Goal: Contribute content: Add original content to the website for others to see

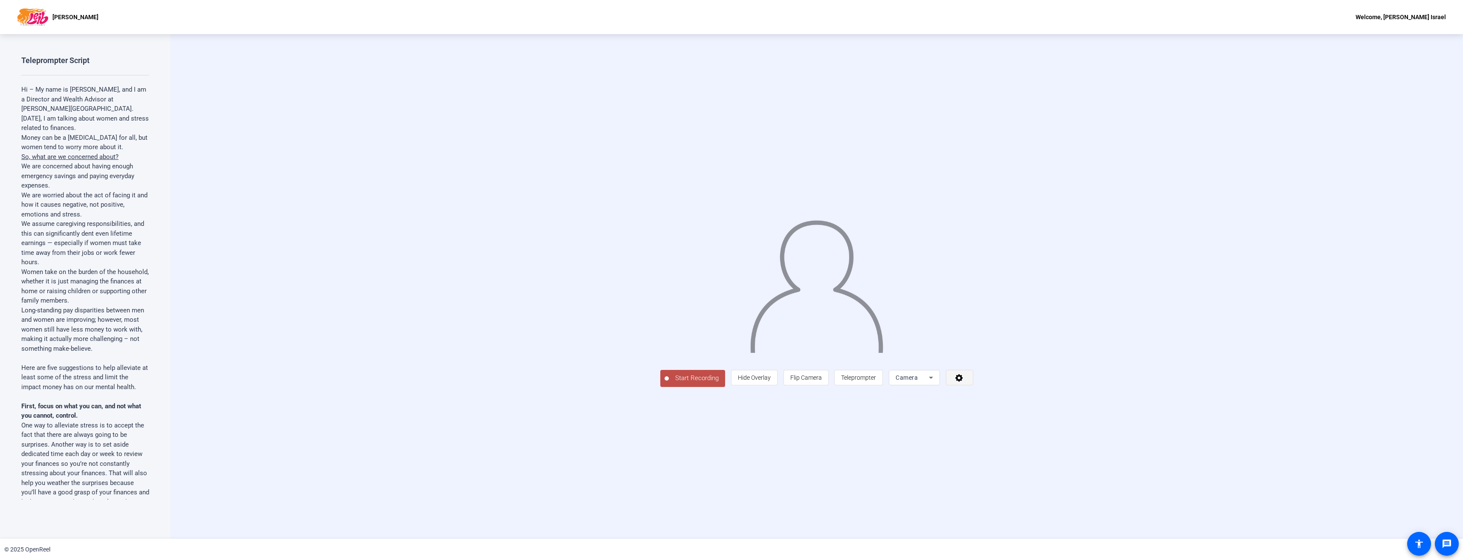
click at [964, 382] on icon at bounding box center [960, 377] width 10 height 9
click at [1238, 305] on div at bounding box center [731, 280] width 1463 height 560
click at [669, 383] on span "Start Recording" at bounding box center [697, 378] width 56 height 10
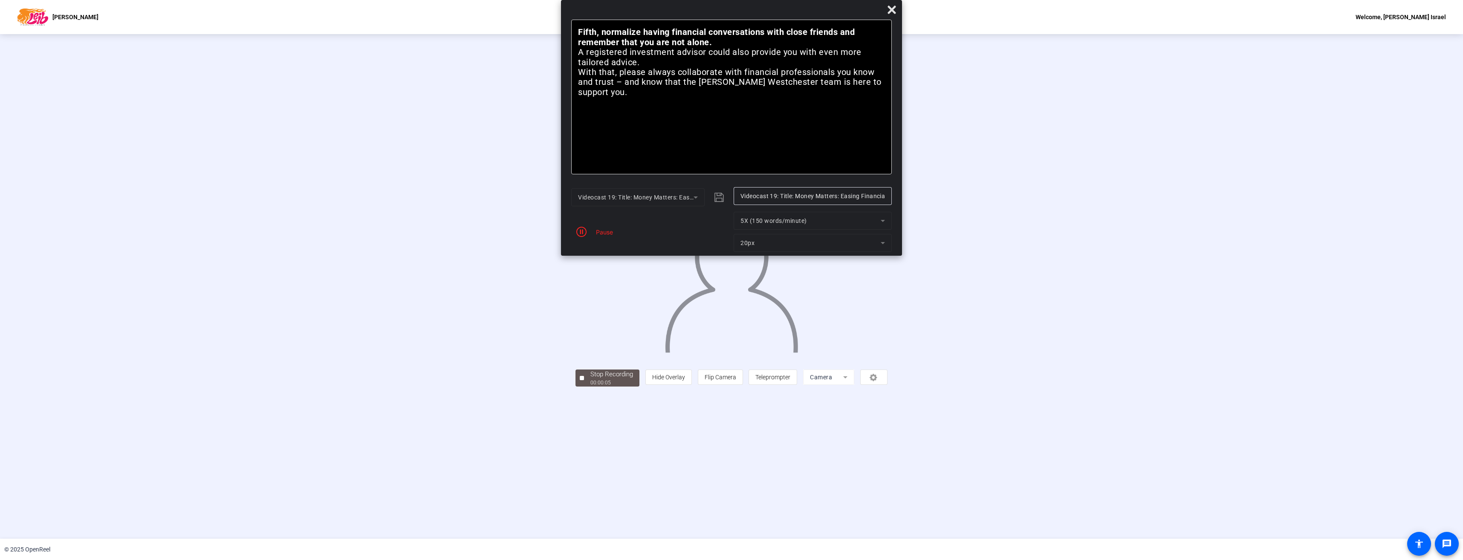
click at [593, 232] on div "Pause" at bounding box center [602, 232] width 21 height 9
click at [895, 9] on icon at bounding box center [892, 10] width 10 height 10
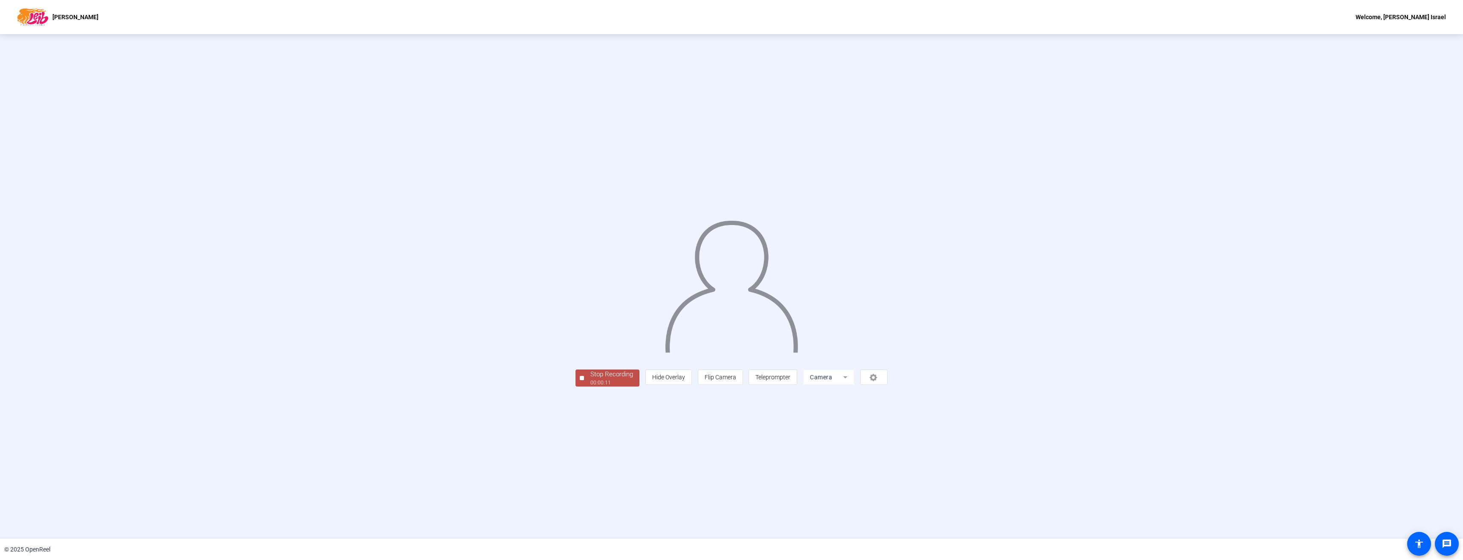
click at [591, 379] on div "Stop Recording" at bounding box center [612, 375] width 43 height 10
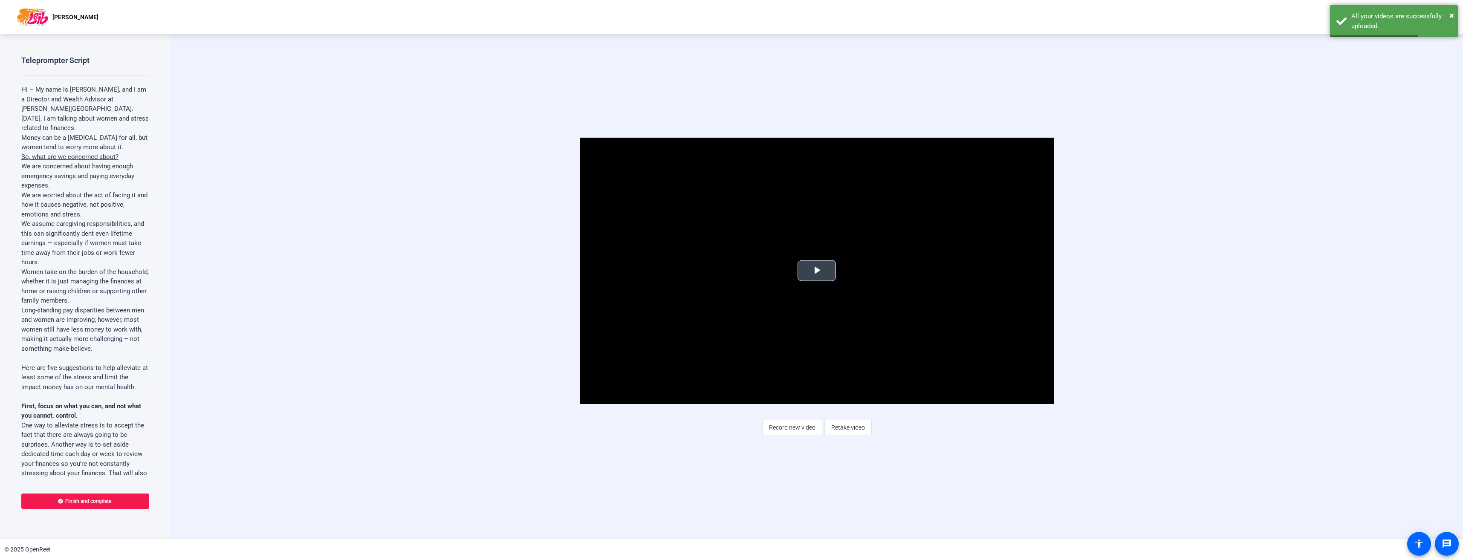
click at [817, 271] on span "Video Player" at bounding box center [817, 271] width 0 height 0
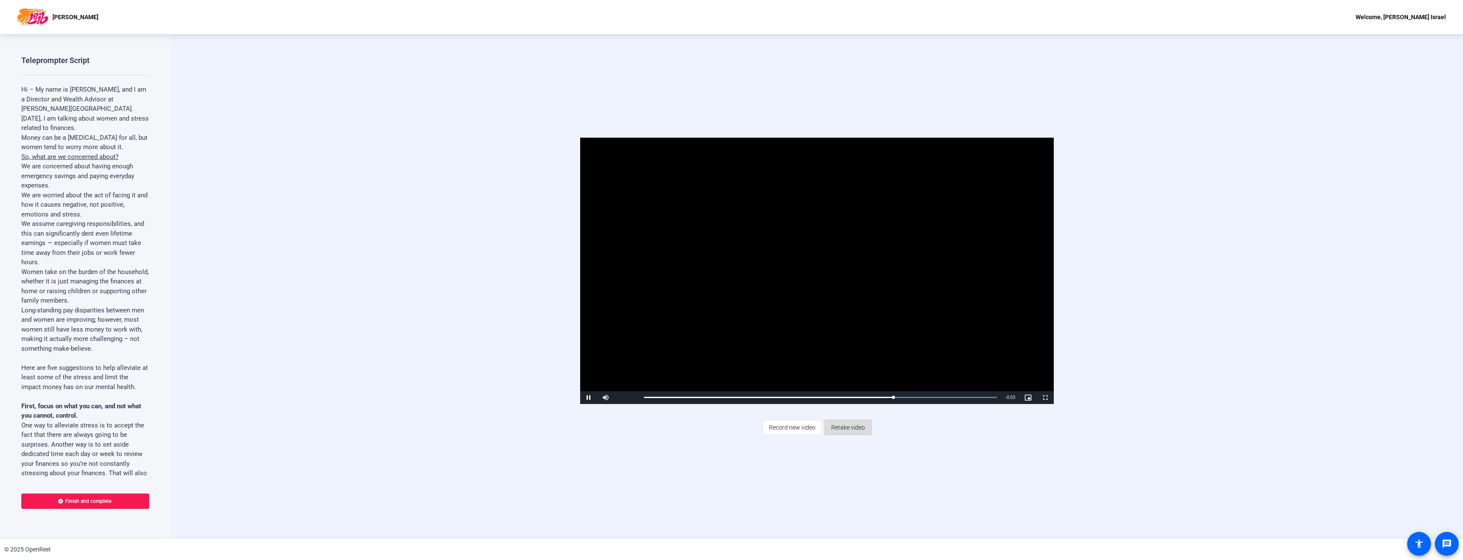
click at [849, 428] on span "Retake video" at bounding box center [848, 428] width 34 height 16
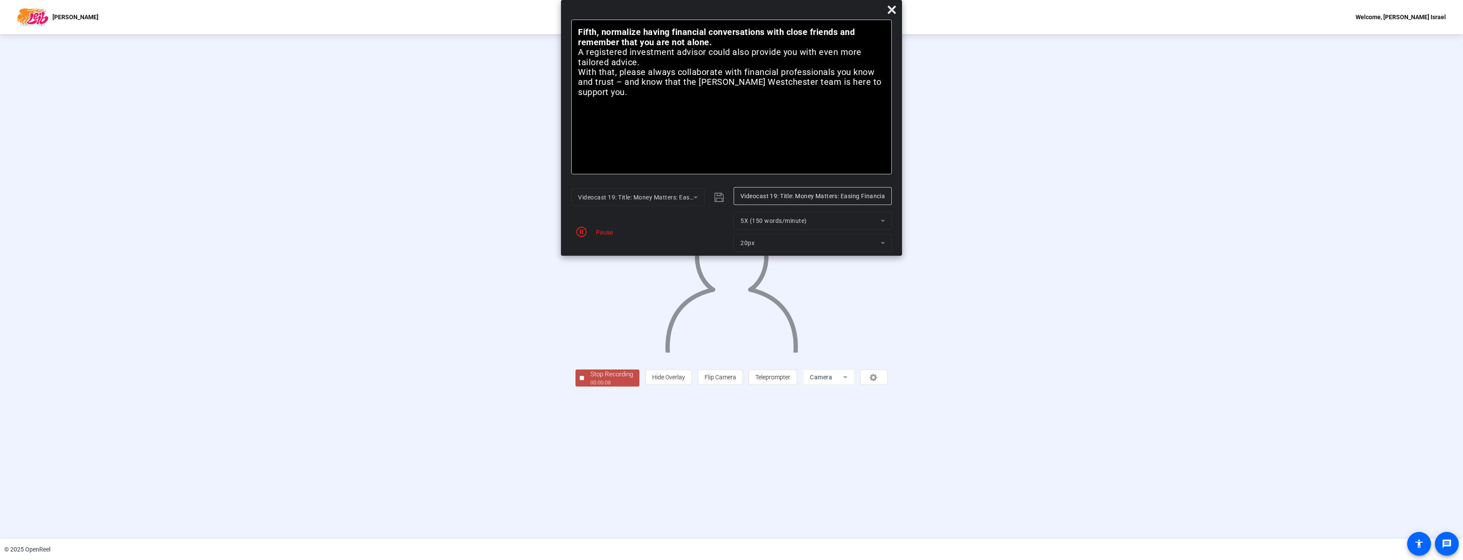
drag, startPoint x: 535, startPoint y: 434, endPoint x: 535, endPoint y: 429, distance: 5.1
click at [535, 434] on div "Stop Recording 00:00:08 person Hide Overlay flip Flip Camera article Teleprompt…" at bounding box center [731, 286] width 1463 height 505
click at [591, 387] on div "00:00:08" at bounding box center [612, 383] width 43 height 8
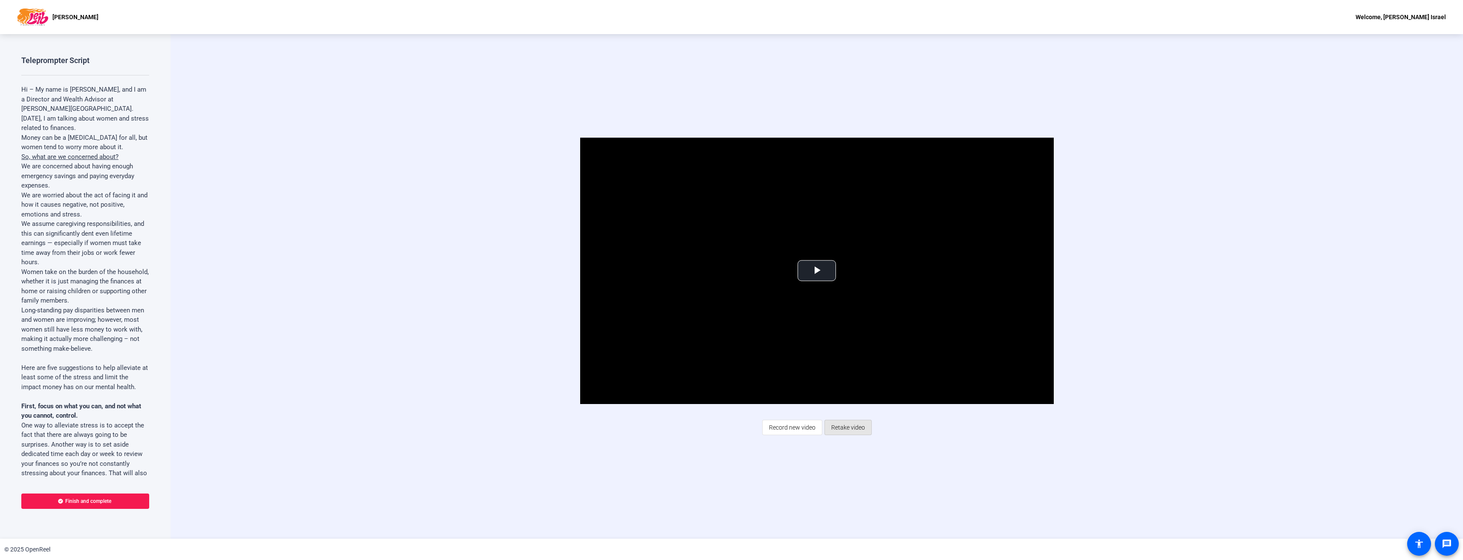
click at [853, 424] on span "Retake video" at bounding box center [848, 428] width 34 height 16
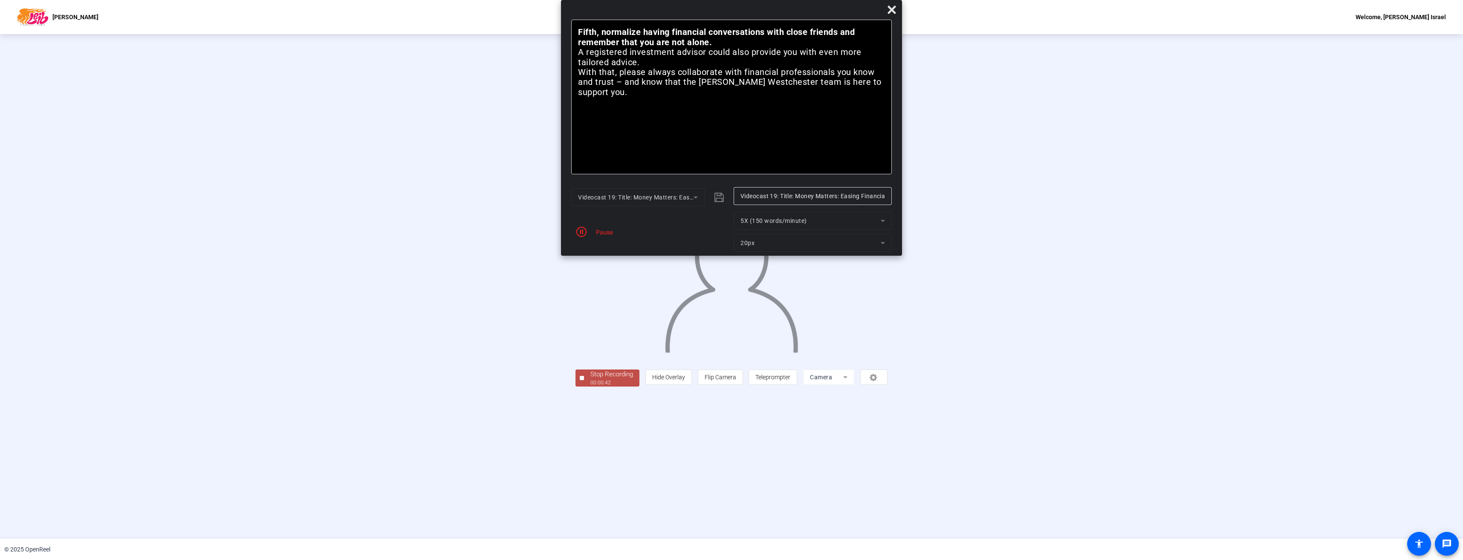
click at [597, 231] on div "Pause" at bounding box center [602, 232] width 21 height 9
click at [581, 231] on icon "button" at bounding box center [581, 232] width 10 height 10
click at [888, 11] on icon at bounding box center [892, 10] width 10 height 10
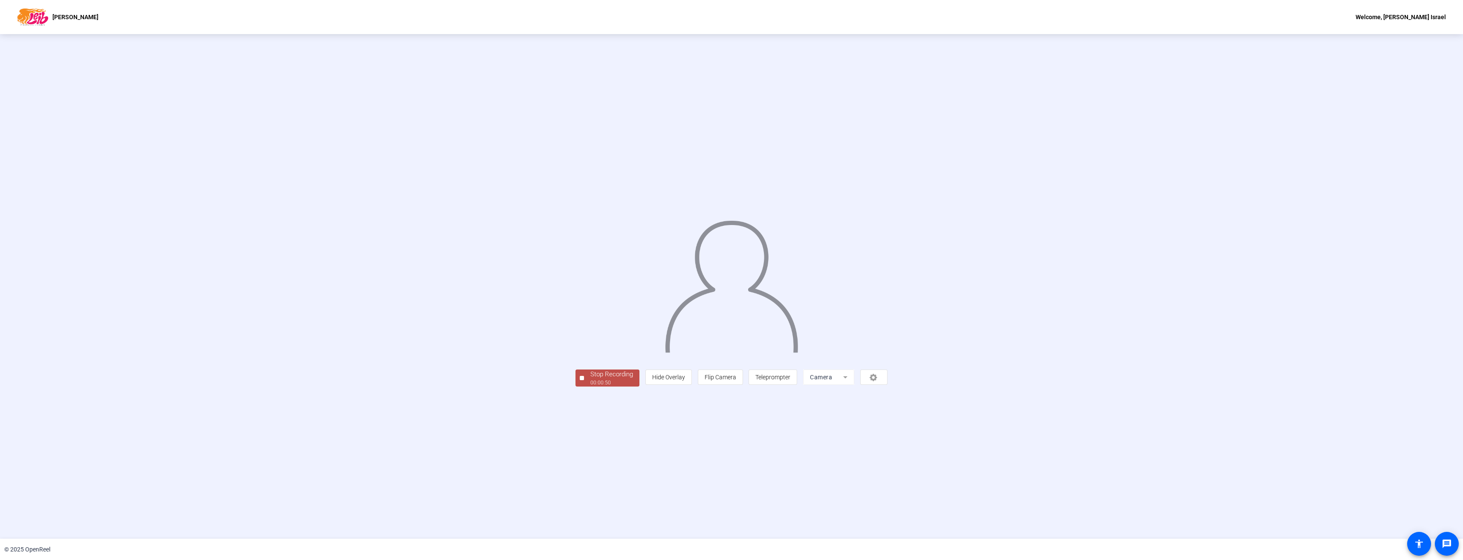
click at [591, 379] on div "Stop Recording" at bounding box center [612, 375] width 43 height 10
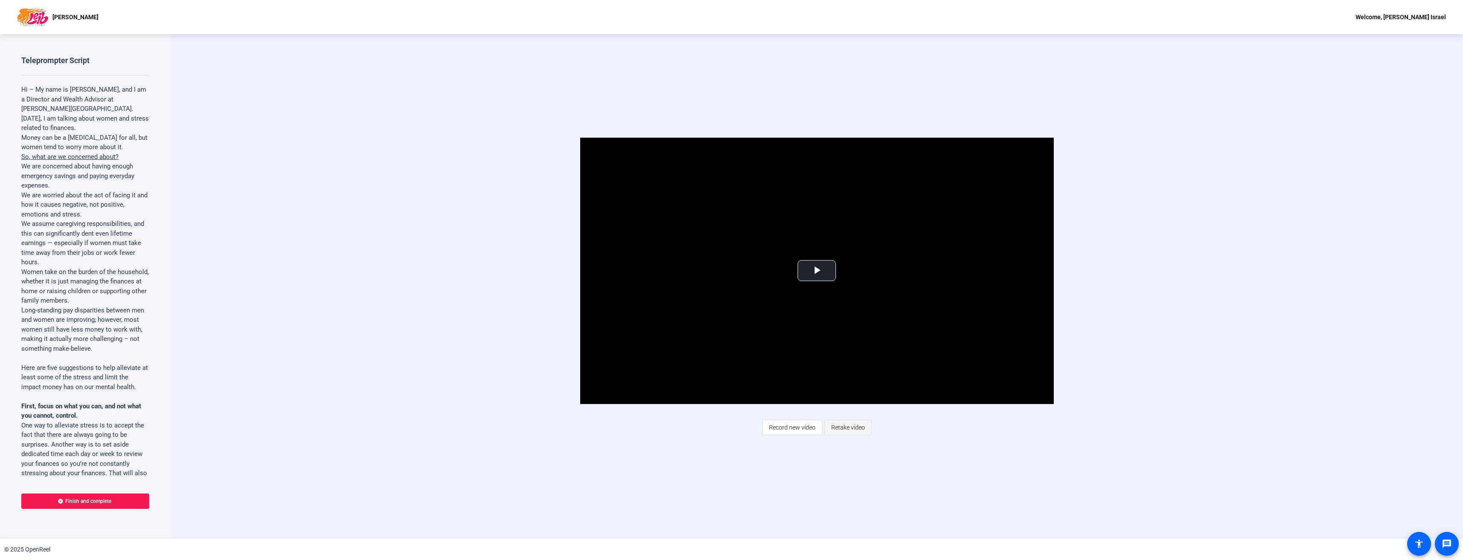
click at [847, 430] on span "Retake video" at bounding box center [848, 428] width 34 height 16
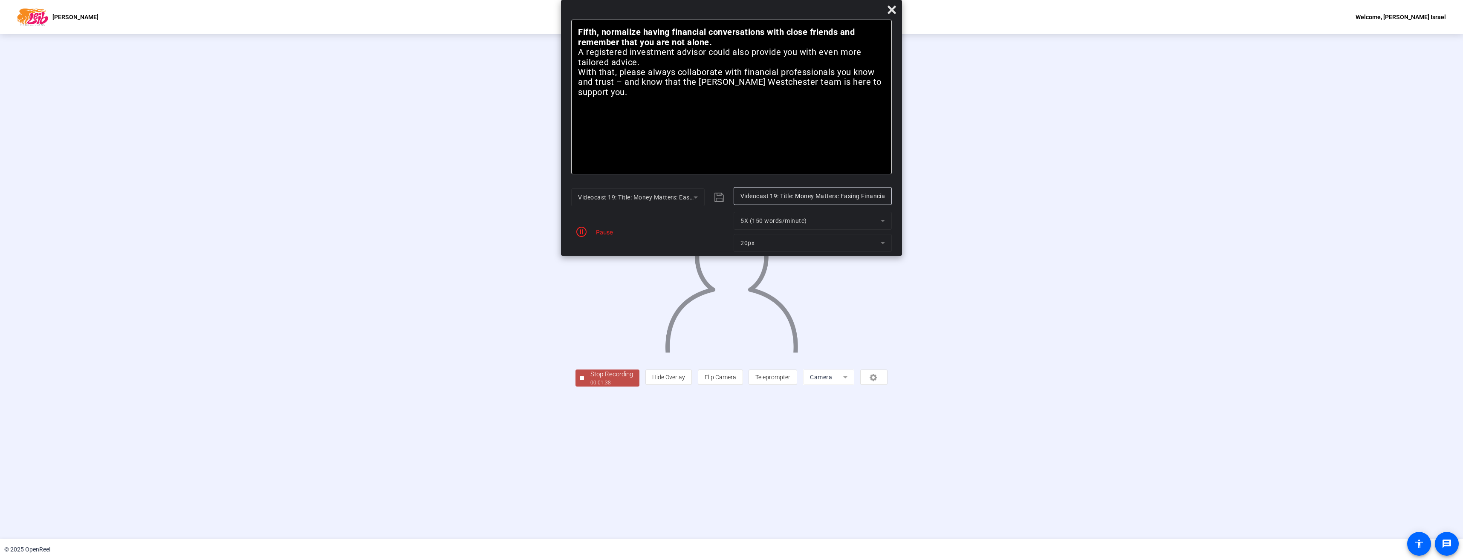
click at [591, 379] on div "Stop Recording" at bounding box center [612, 375] width 43 height 10
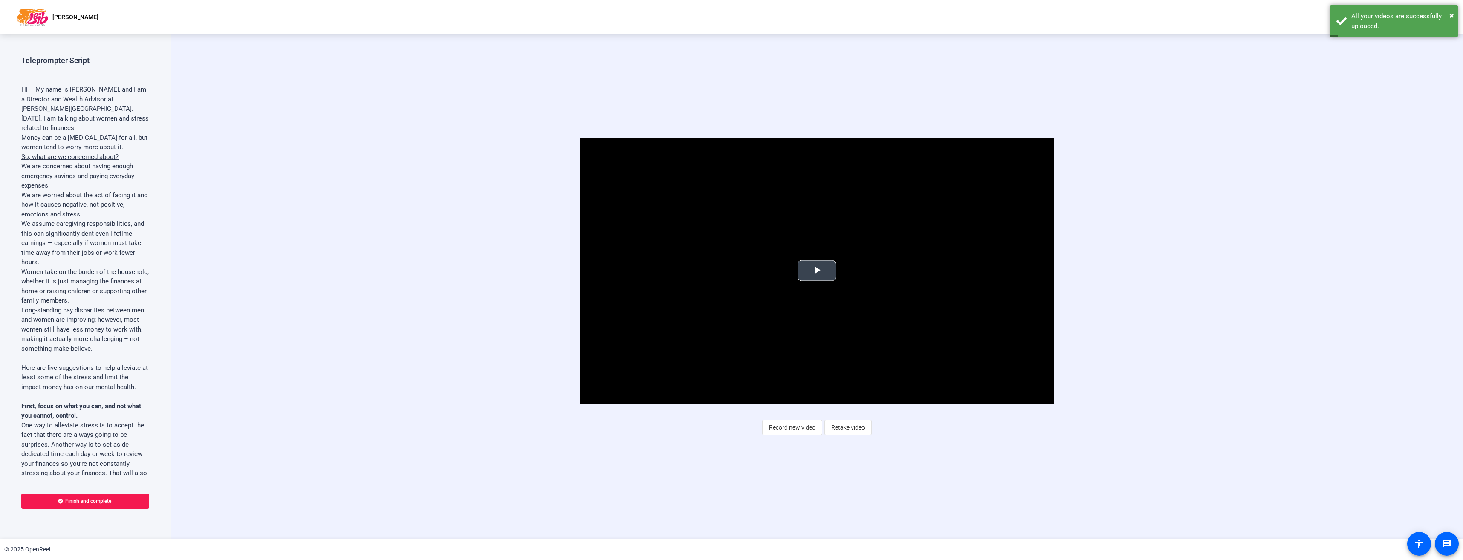
click at [817, 271] on span "Video Player" at bounding box center [817, 271] width 0 height 0
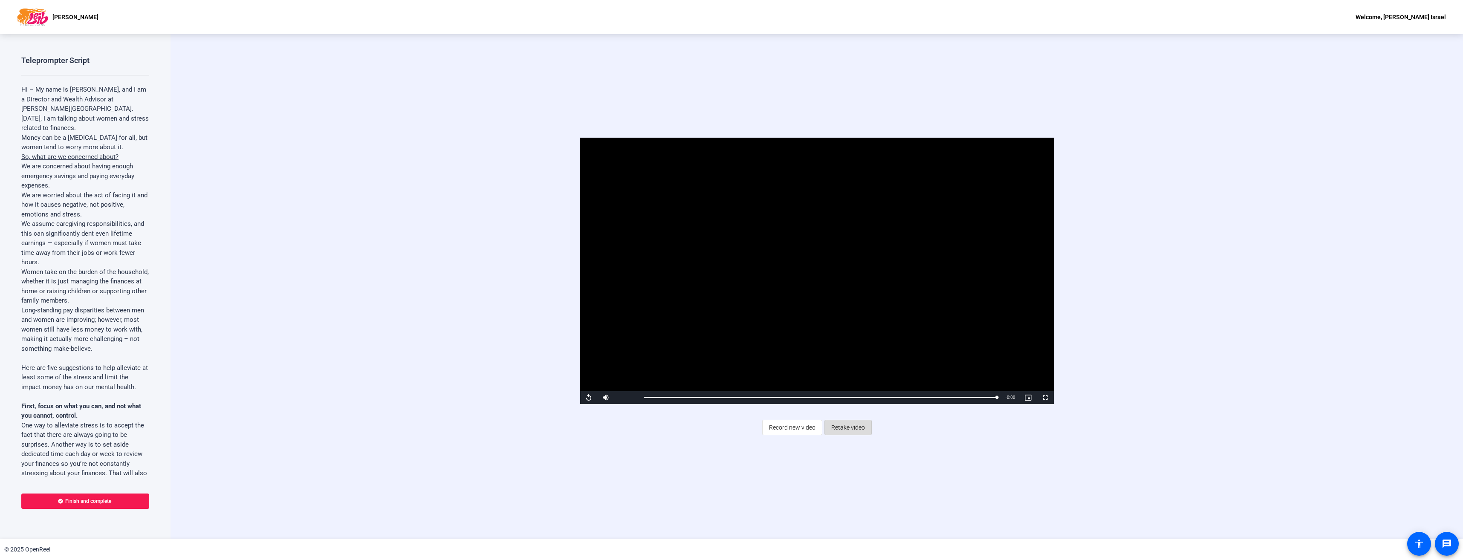
click at [855, 428] on span "Retake video" at bounding box center [848, 428] width 34 height 16
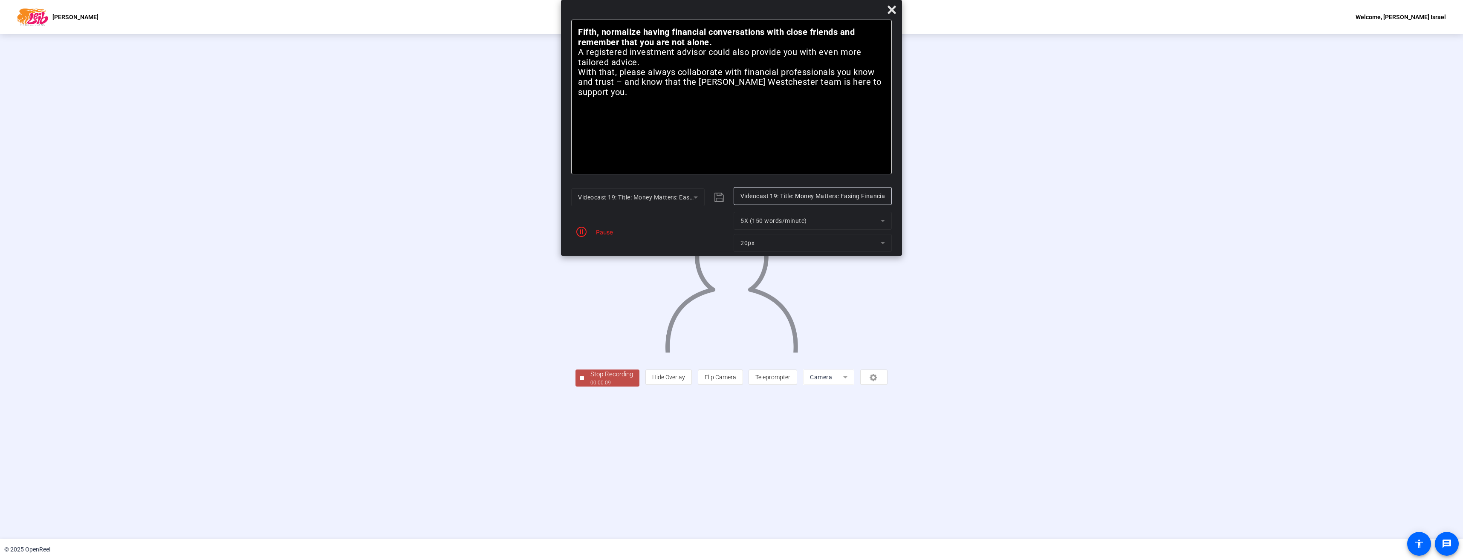
click at [591, 387] on div "00:00:09" at bounding box center [612, 383] width 43 height 8
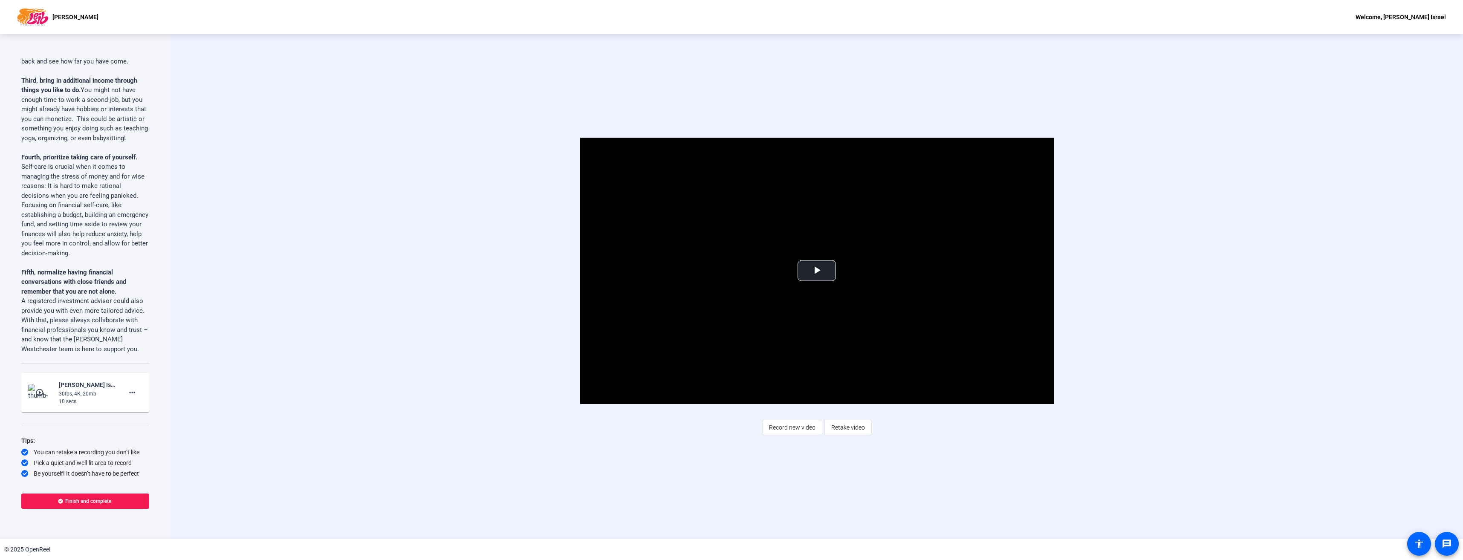
scroll to position [555, 0]
drag, startPoint x: 132, startPoint y: 391, endPoint x: 74, endPoint y: 403, distance: 58.9
drag, startPoint x: 74, startPoint y: 403, endPoint x: 208, endPoint y: 486, distance: 157.6
click at [208, 486] on div "Video Player is loading. Play Video Play Mute Current Time 0:00 / Duration 0:10…" at bounding box center [817, 286] width 1293 height 505
click at [130, 395] on mat-icon "more_horiz" at bounding box center [132, 393] width 10 height 10
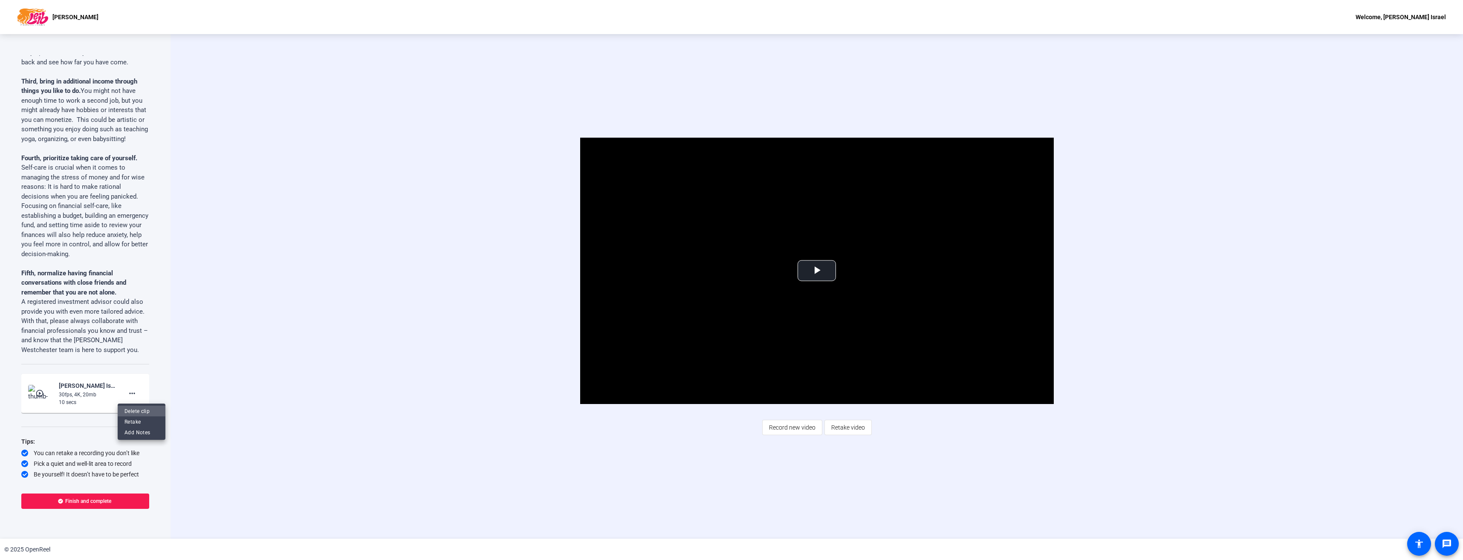
click at [131, 409] on span "Delete clip" at bounding box center [141, 411] width 34 height 10
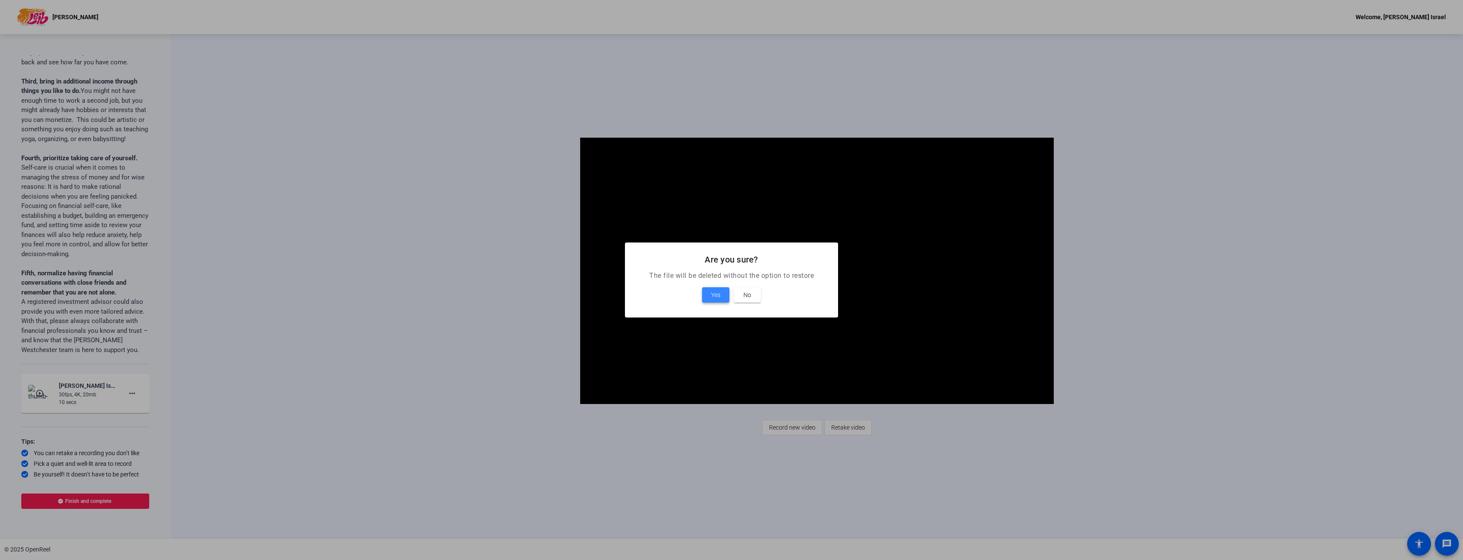
click at [716, 293] on span "Yes" at bounding box center [715, 295] width 9 height 10
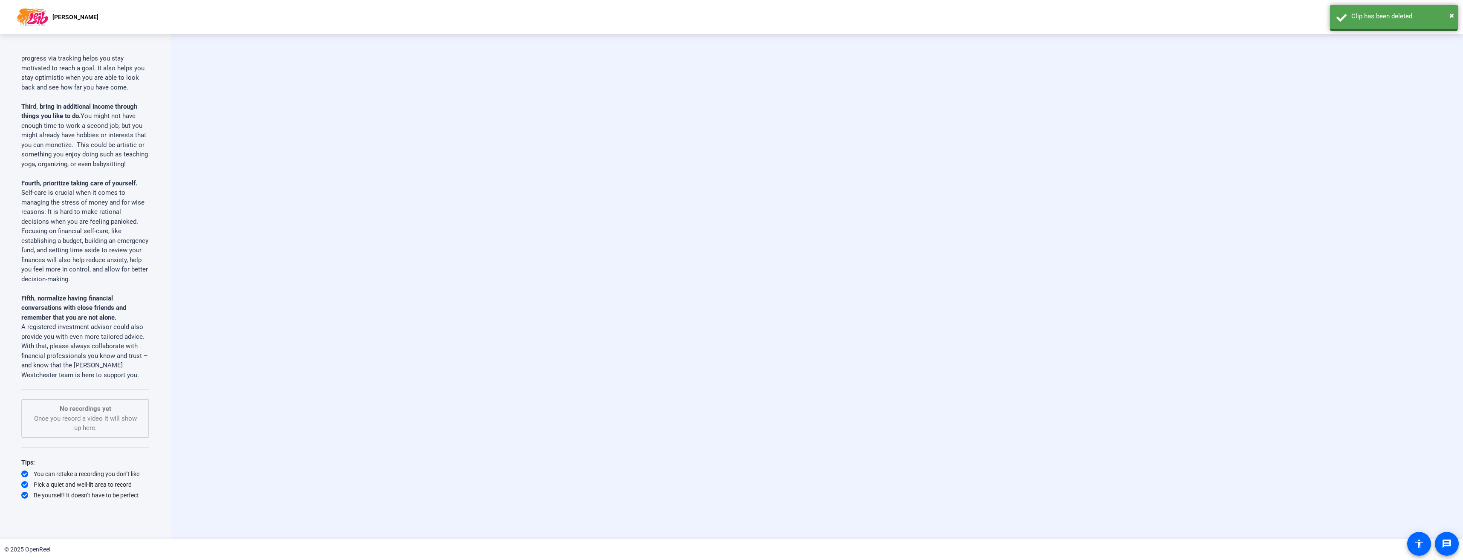
scroll to position [530, 0]
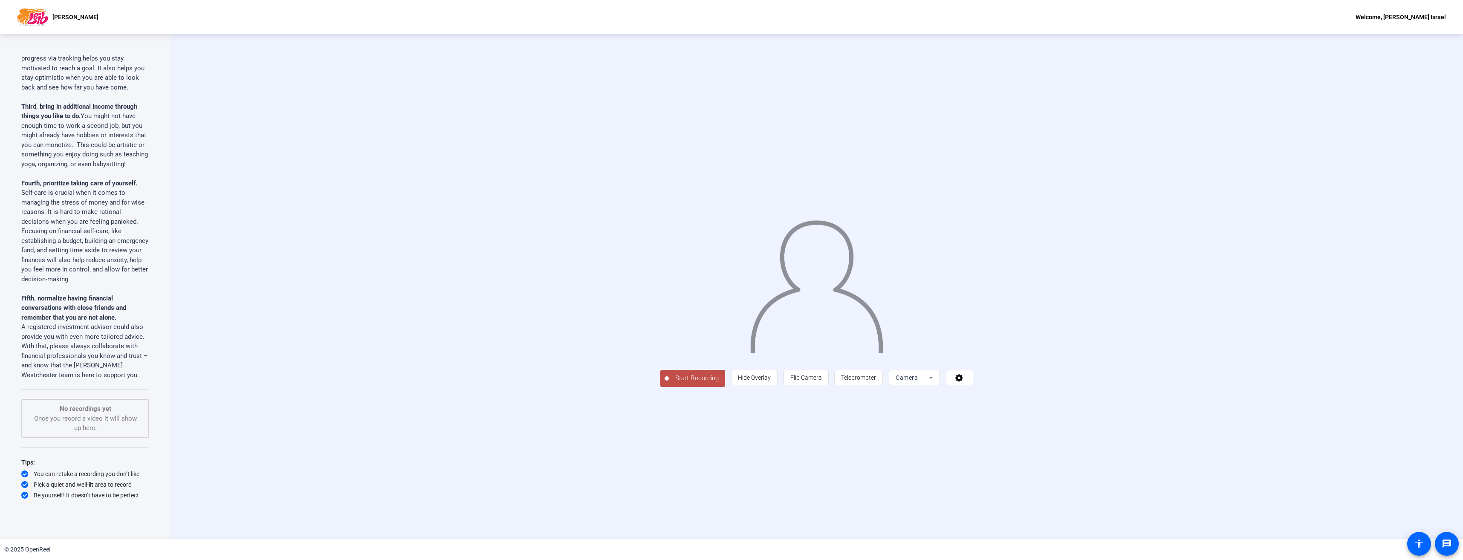
click at [669, 383] on span "Start Recording" at bounding box center [697, 378] width 56 height 10
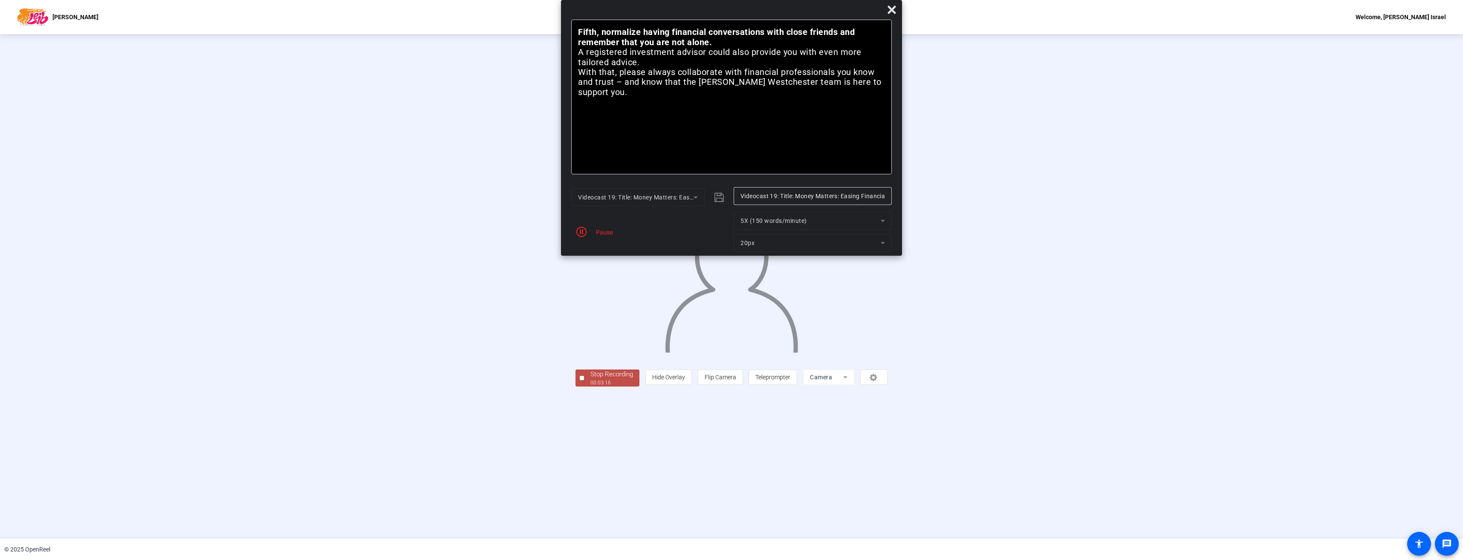
click at [601, 240] on div "Pause" at bounding box center [650, 232] width 158 height 40
click at [604, 224] on div "Pause" at bounding box center [650, 232] width 158 height 40
click at [603, 226] on div "Pause" at bounding box center [650, 232] width 158 height 40
click at [599, 233] on div "Pause" at bounding box center [602, 232] width 21 height 9
click at [589, 238] on span "button" at bounding box center [581, 232] width 20 height 20
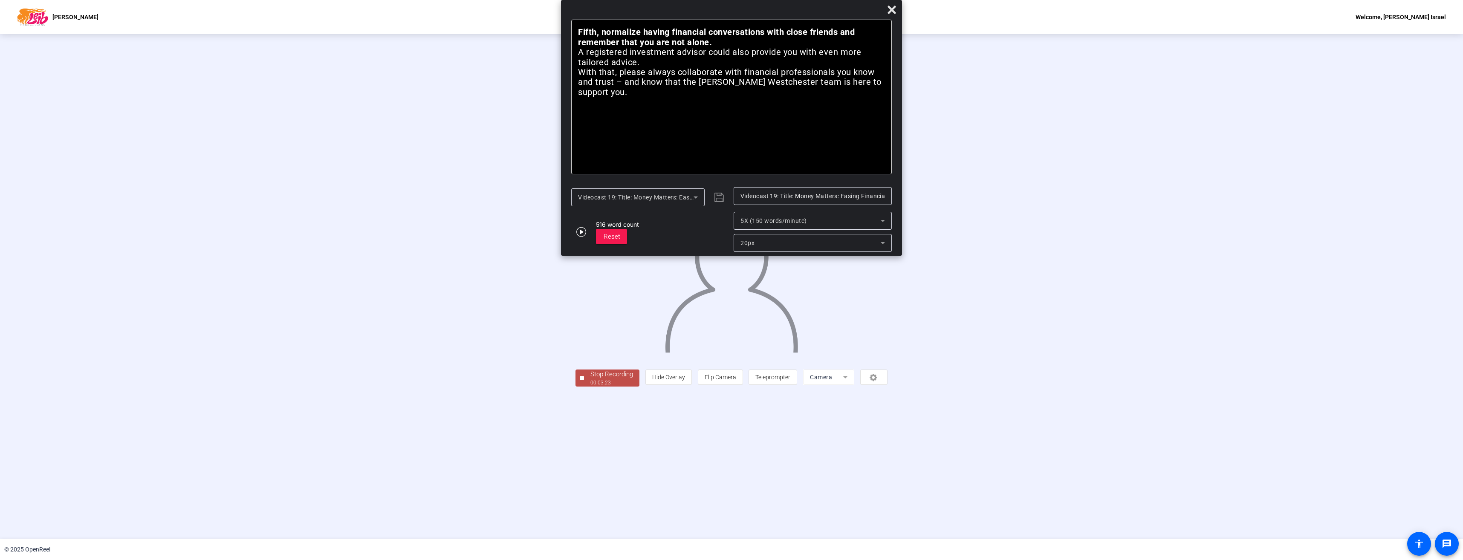
click at [591, 379] on div "Stop Recording" at bounding box center [612, 375] width 43 height 10
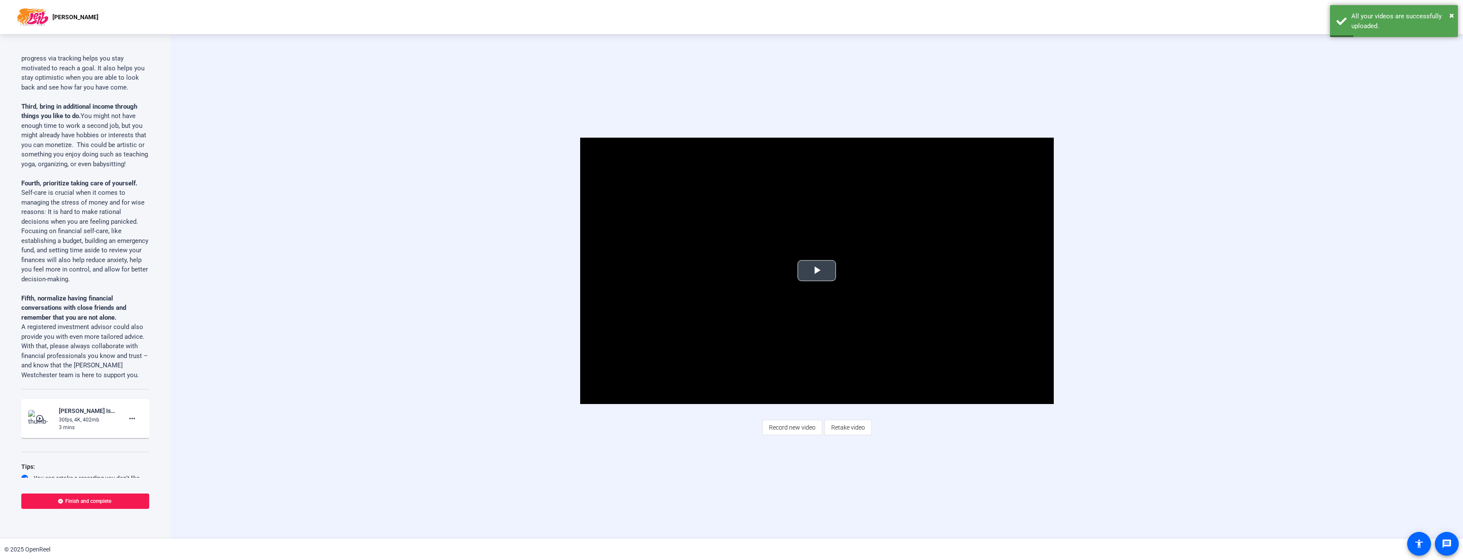
click at [817, 271] on span "Video Player" at bounding box center [817, 271] width 0 height 0
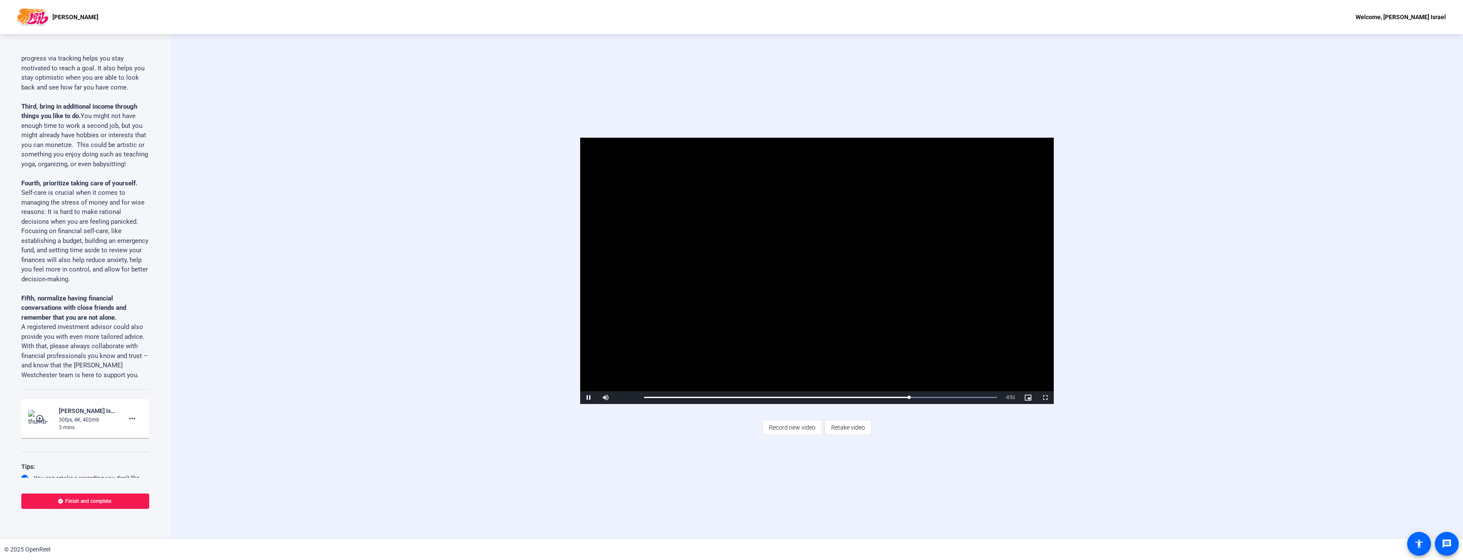
click at [1171, 281] on div "Video Player is loading. Play Video Pause Mute Current Time 2:33 / Duration 3:2…" at bounding box center [816, 271] width 1099 height 266
click at [127, 419] on mat-icon "more_horiz" at bounding box center [132, 419] width 10 height 10
click at [261, 399] on div at bounding box center [731, 280] width 1463 height 560
click at [853, 433] on span "Retake video" at bounding box center [848, 428] width 34 height 16
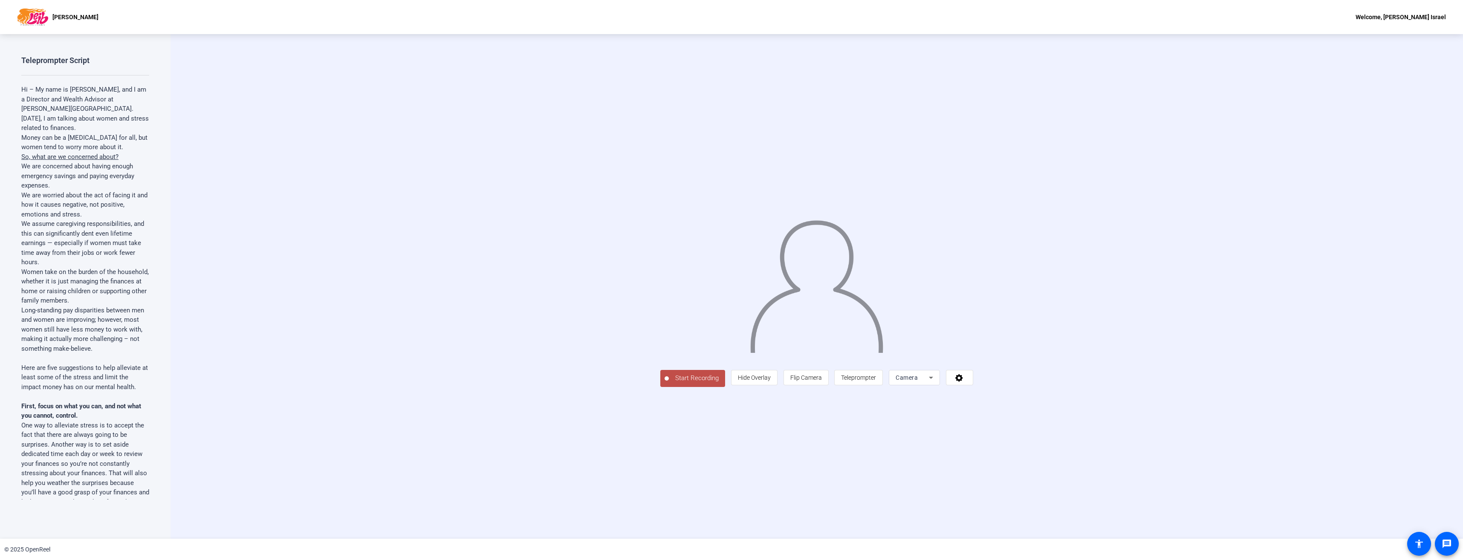
click at [669, 383] on span "Start Recording" at bounding box center [697, 378] width 56 height 10
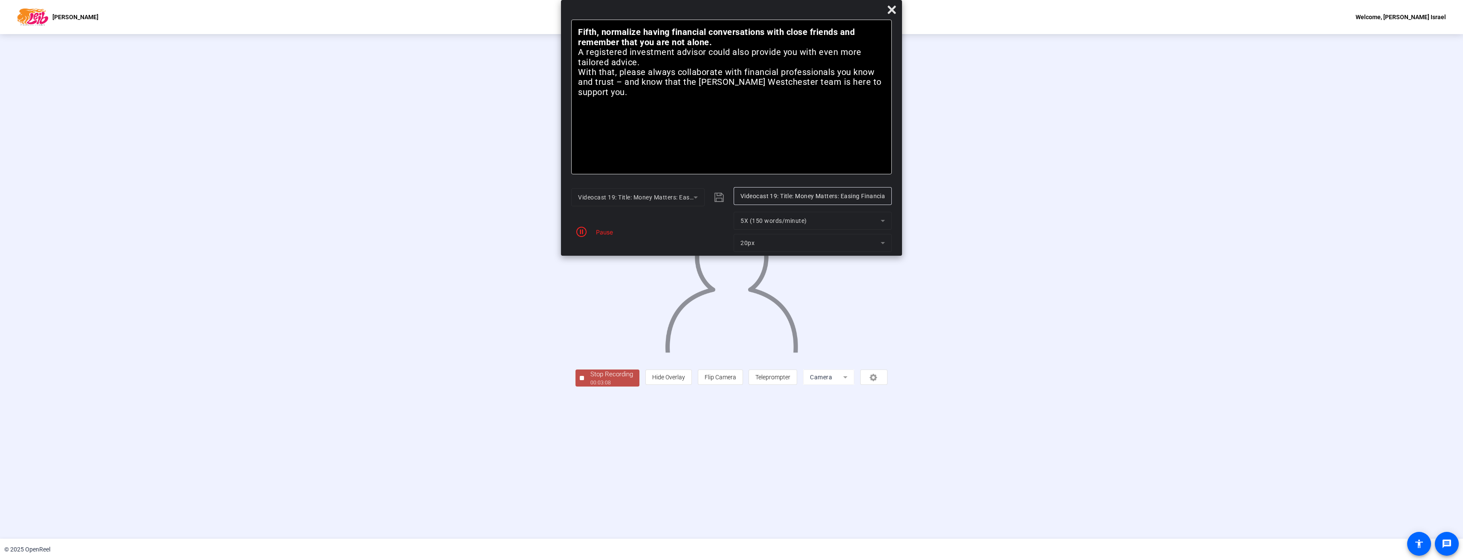
click at [603, 235] on div "Pause" at bounding box center [602, 232] width 21 height 9
click at [591, 379] on div "Stop Recording" at bounding box center [612, 375] width 43 height 10
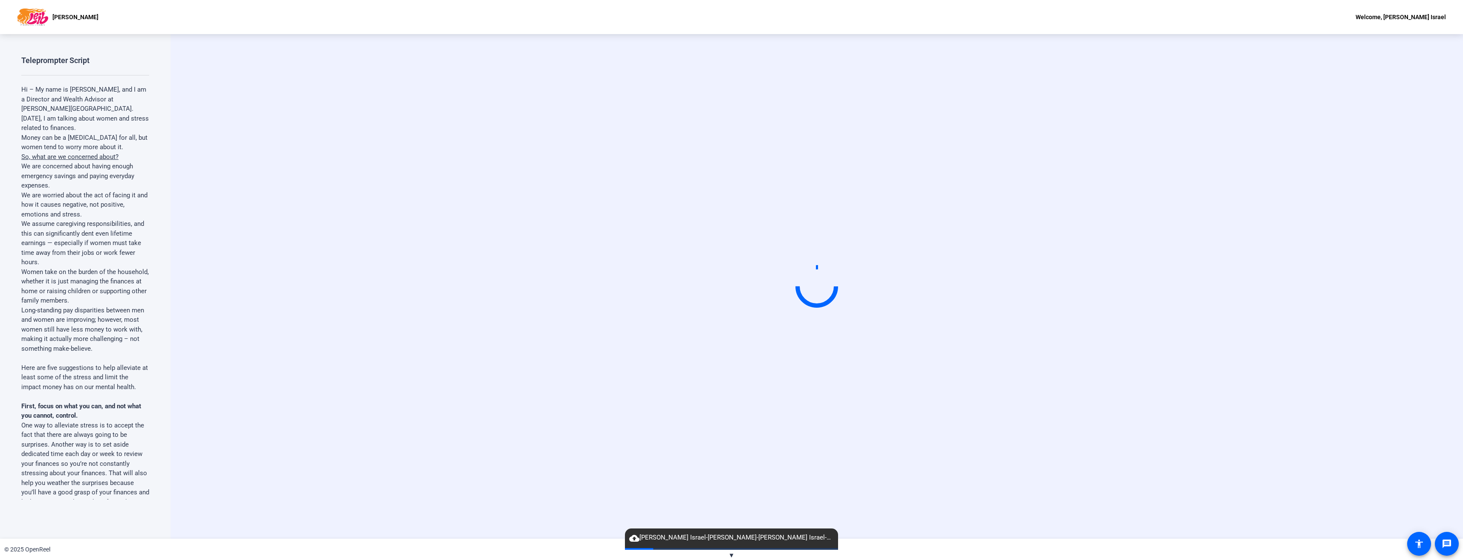
click at [145, 488] on p "One way to alleviate stress is to accept the fact that there are always going t…" at bounding box center [85, 469] width 128 height 96
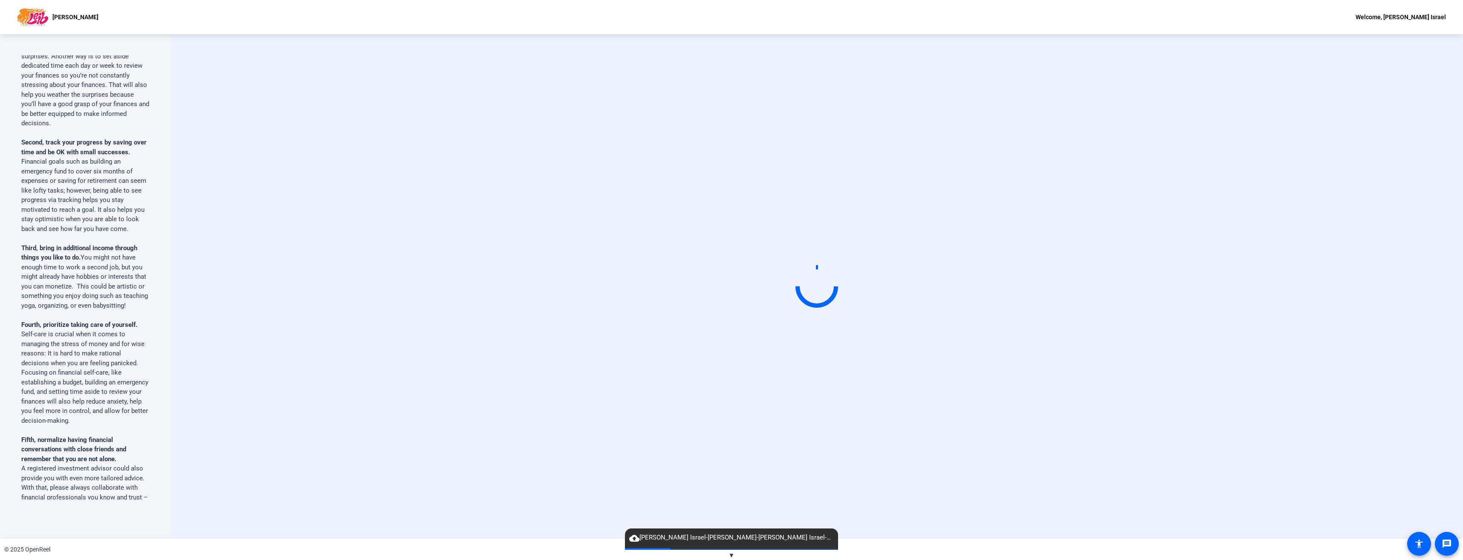
scroll to position [530, 0]
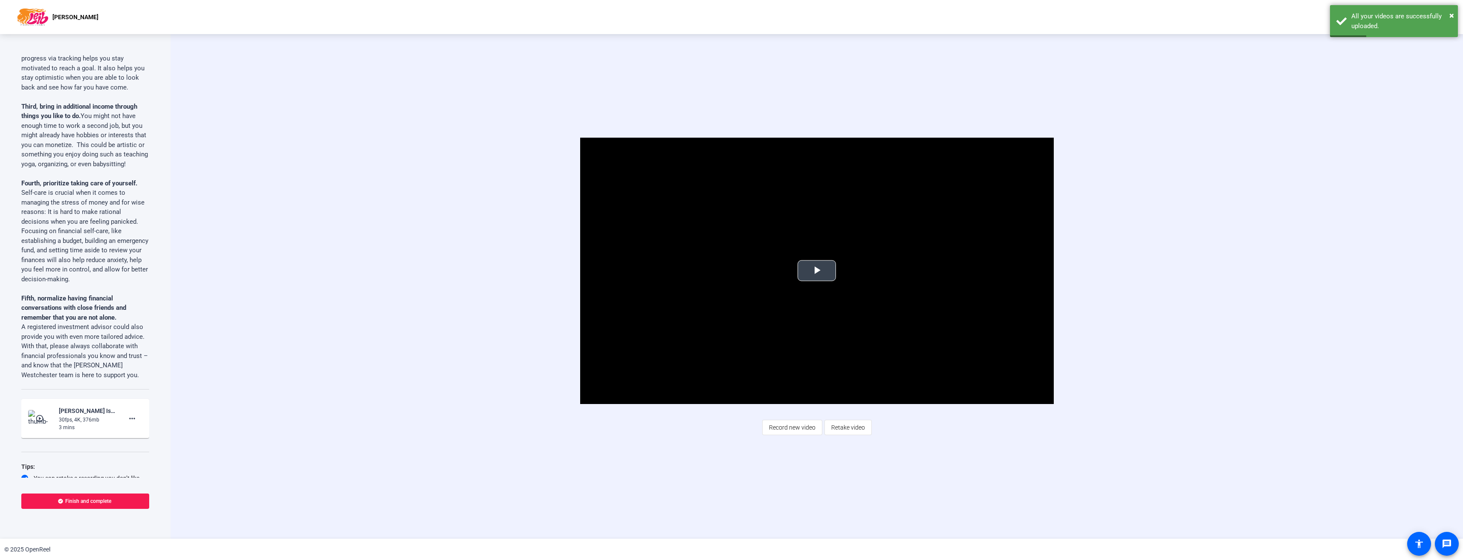
click at [817, 271] on span "Video Player" at bounding box center [817, 271] width 0 height 0
click at [127, 421] on mat-icon "more_horiz" at bounding box center [132, 419] width 10 height 10
click at [278, 401] on div at bounding box center [731, 280] width 1463 height 560
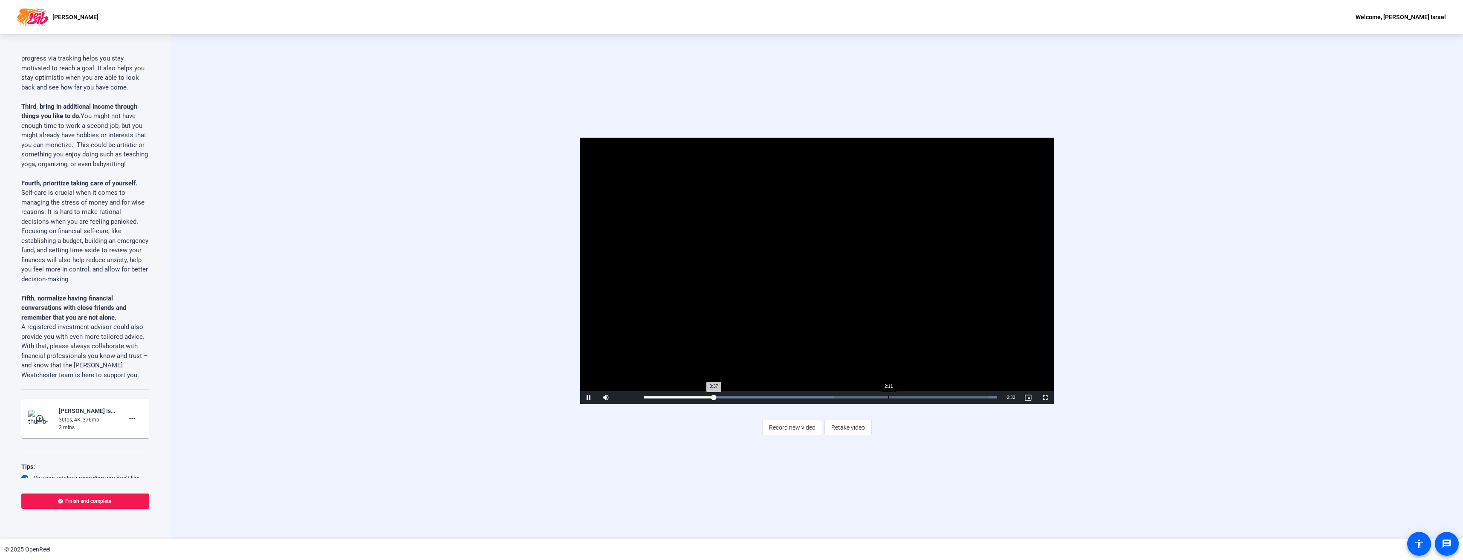
click at [888, 397] on div "Loaded : 100.00% 2:11 0:37" at bounding box center [820, 398] width 353 height 2
click at [917, 398] on div "Loaded : 100.00% 2:26 2:15" at bounding box center [820, 398] width 353 height 2
click at [937, 397] on div "Loaded : 100.00% 2:37 2:29" at bounding box center [820, 398] width 353 height 2
click at [950, 397] on div "Loaded : 100.00% 2:44 2:40" at bounding box center [820, 398] width 353 height 2
click at [70, 423] on div "30fps, 4K, 376mb" at bounding box center [87, 420] width 57 height 8
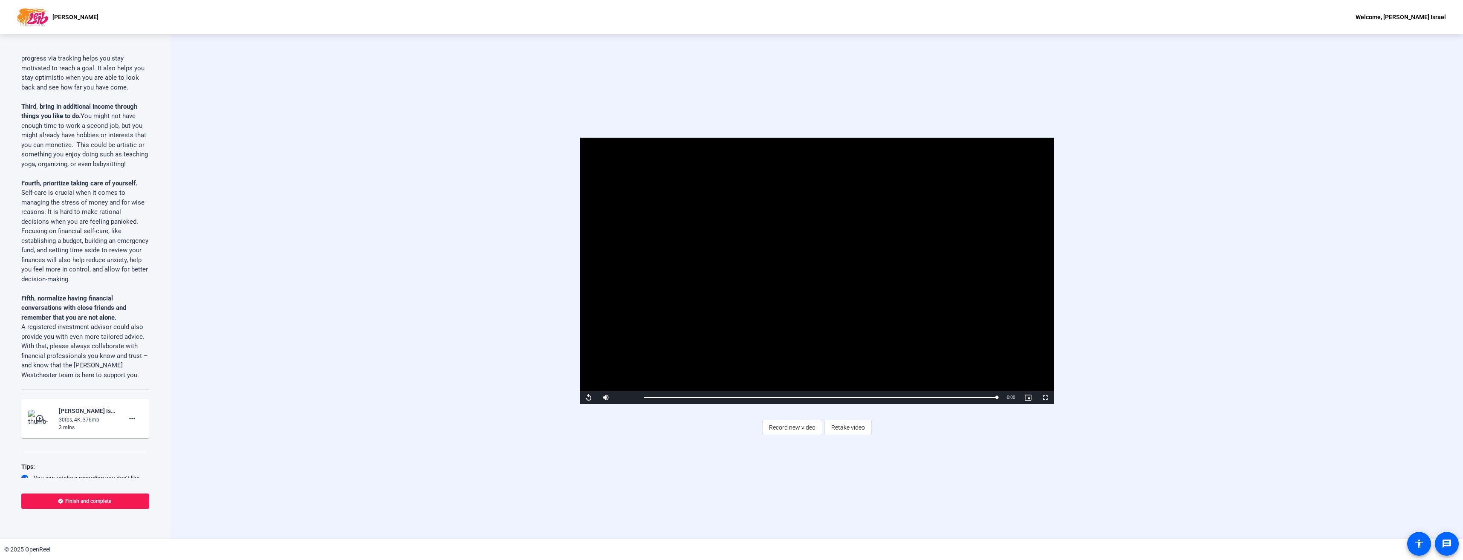
click at [43, 420] on mat-icon "play_circle_outline" at bounding box center [40, 418] width 10 height 9
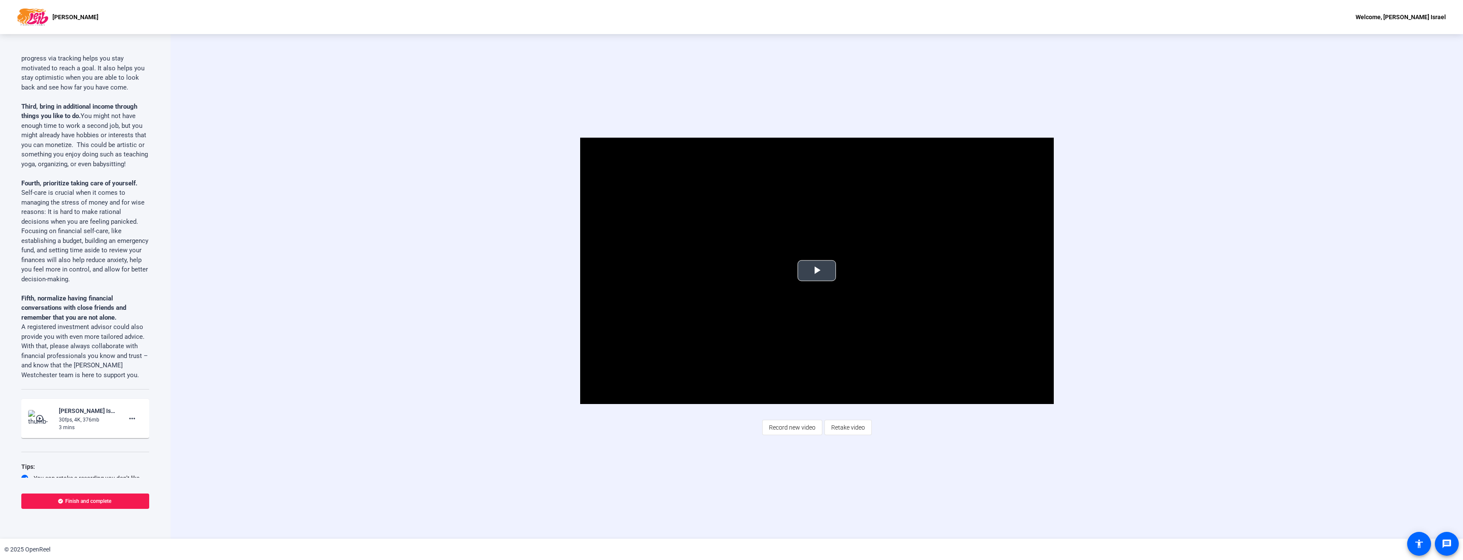
click at [817, 271] on span "Video Player" at bounding box center [817, 271] width 0 height 0
click at [85, 503] on span "Finish and complete" at bounding box center [88, 501] width 46 height 7
